Goal: Navigation & Orientation: Find specific page/section

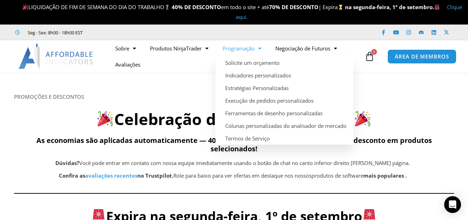
click at [245, 50] on font "Programação" at bounding box center [239, 48] width 32 height 7
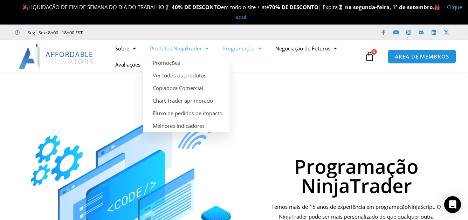
click at [207, 47] on span "Menu" at bounding box center [205, 48] width 7 height 12
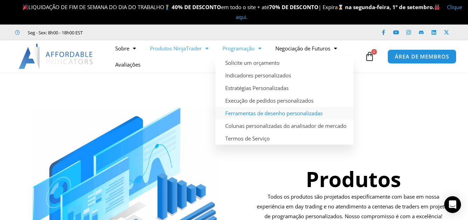
click at [265, 111] on font "Ferramentas de desenho personalizadas" at bounding box center [273, 113] width 97 height 7
